Goal: Information Seeking & Learning: Learn about a topic

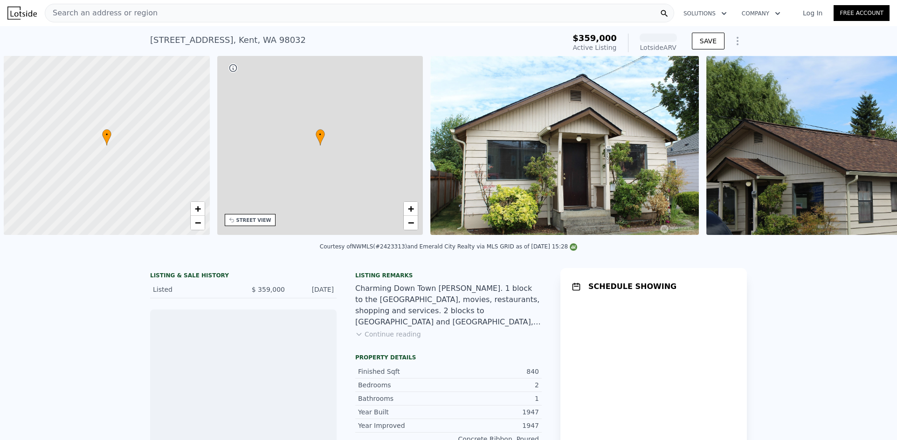
scroll to position [0, 4]
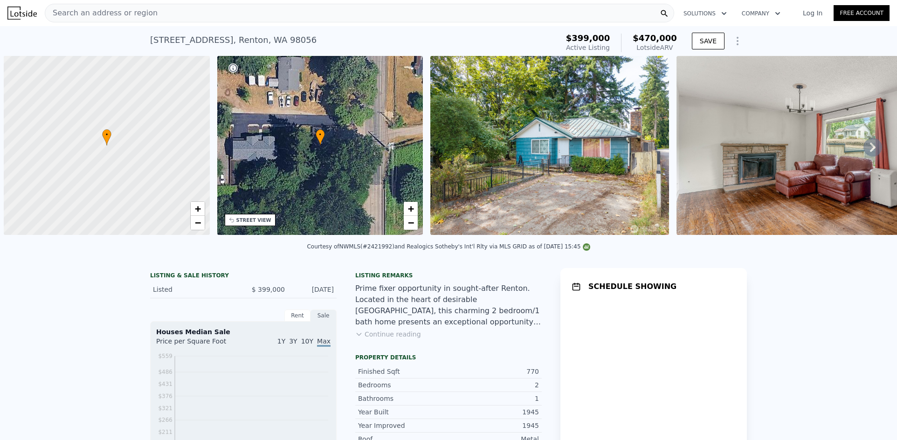
scroll to position [0, 4]
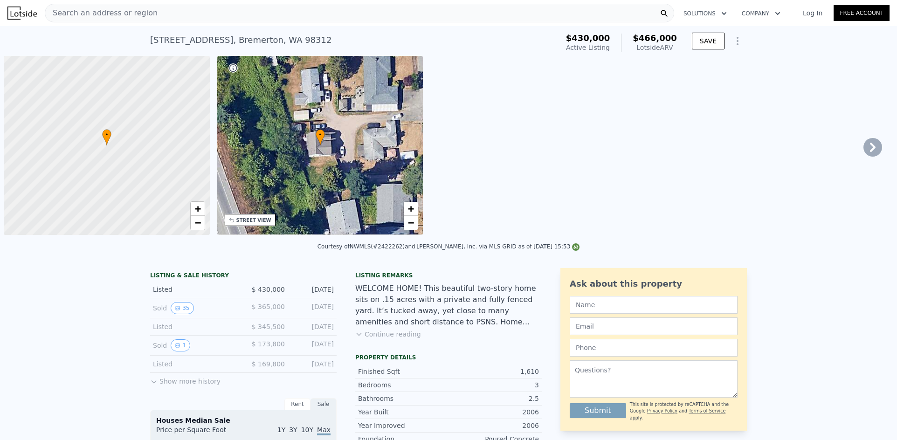
scroll to position [0, 4]
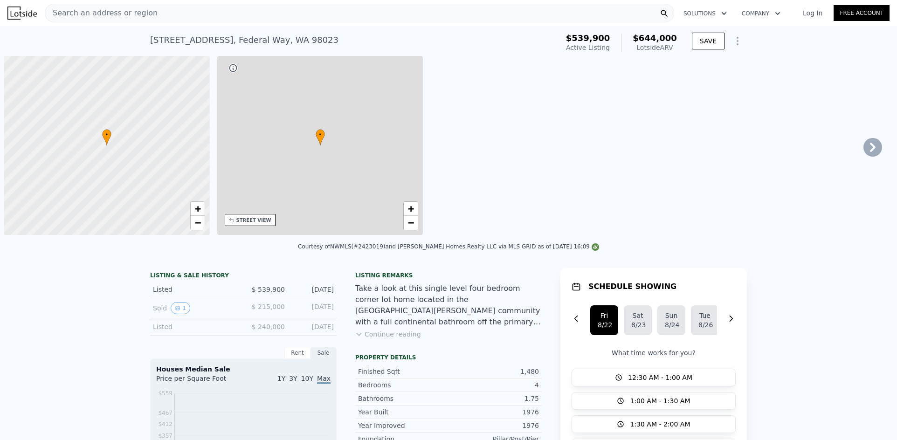
scroll to position [0, 4]
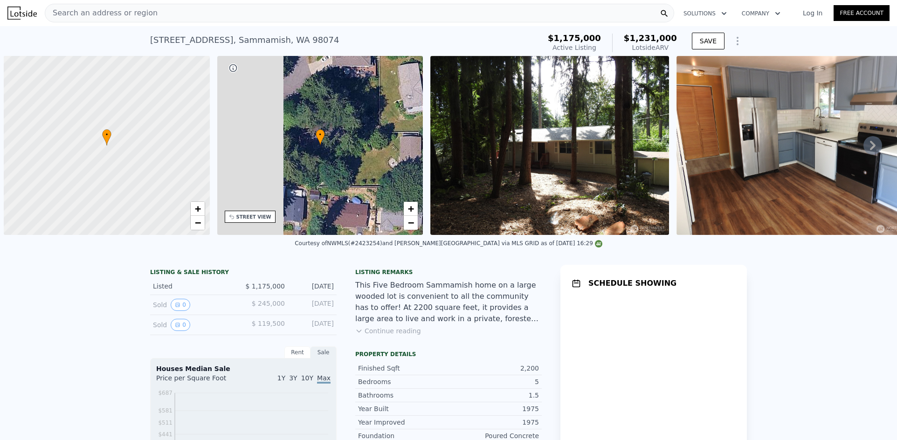
scroll to position [0, 4]
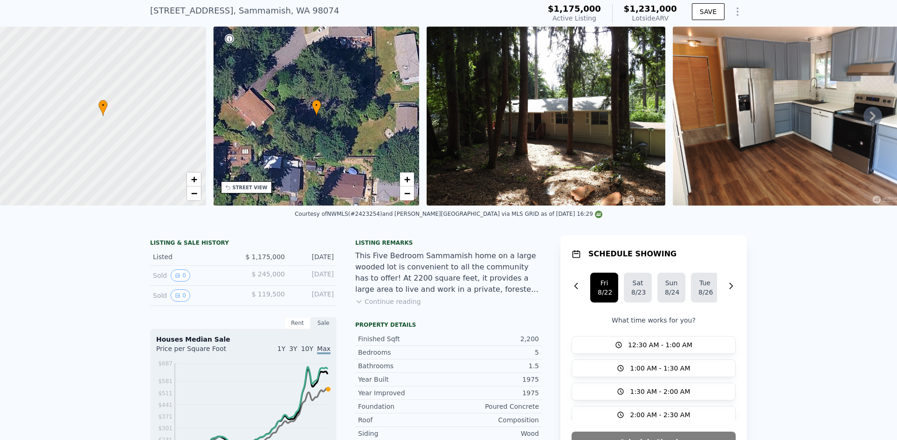
scroll to position [0, 0]
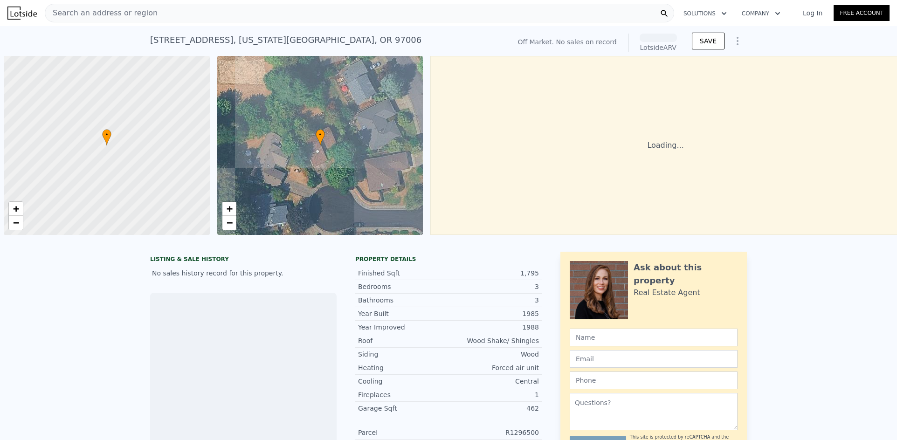
scroll to position [0, 4]
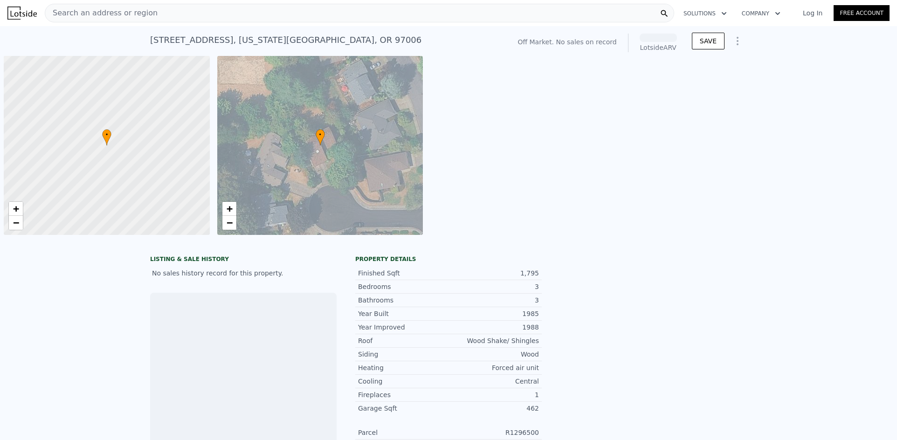
scroll to position [0, 4]
